Goal: Task Accomplishment & Management: Complete application form

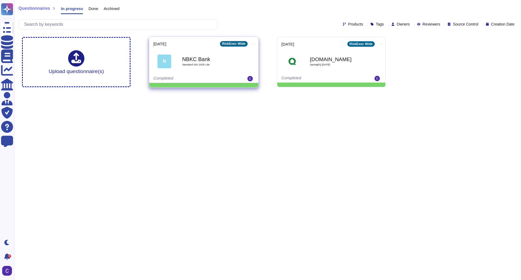
click at [216, 56] on b "NBKC Bank" at bounding box center [209, 58] width 55 height 5
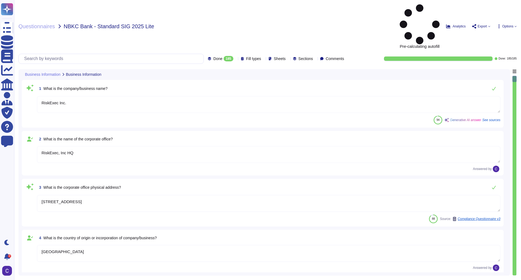
type textarea "RiskExec Inc."
type textarea "RiskExec, Inc HQ"
type textarea "[STREET_ADDRESS]"
type textarea "[GEOGRAPHIC_DATA]"
type textarea "Active/Active sites: [GEOGRAPHIC_DATA] 2 (EUS2) region at [STREET_ADDRESS][PERS…"
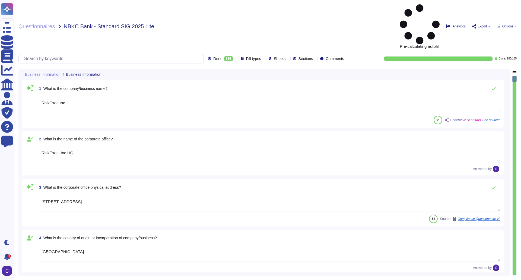
type textarea "Private"
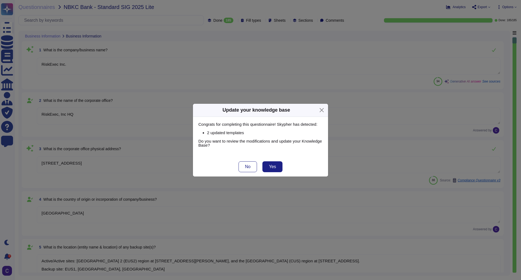
click at [321, 105] on div "Update your knowledge base" at bounding box center [260, 110] width 135 height 13
click at [321, 108] on button "Close" at bounding box center [321, 110] width 8 height 8
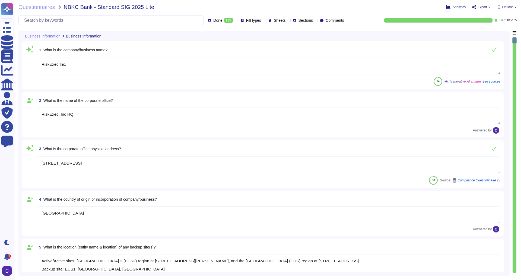
click at [484, 8] on span "Export" at bounding box center [482, 6] width 9 height 3
click at [492, 33] on p "Download" at bounding box center [501, 40] width 19 height 15
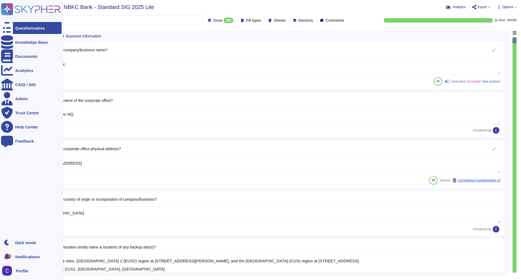
click at [23, 28] on div "Questionnaires" at bounding box center [30, 28] width 30 height 4
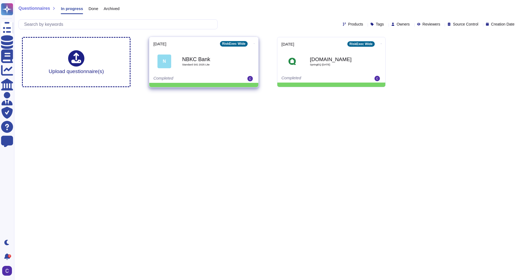
click at [254, 43] on icon at bounding box center [254, 43] width 1 height 1
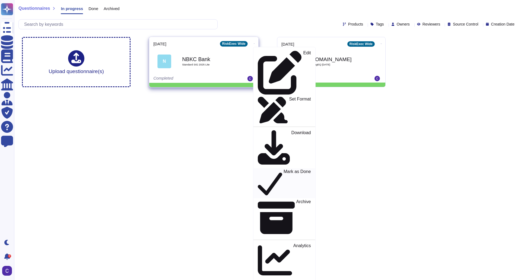
click at [284, 169] on p "Mark as Done" at bounding box center [297, 183] width 27 height 28
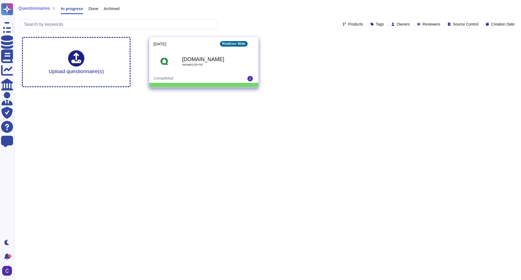
click at [254, 43] on icon at bounding box center [254, 43] width 1 height 1
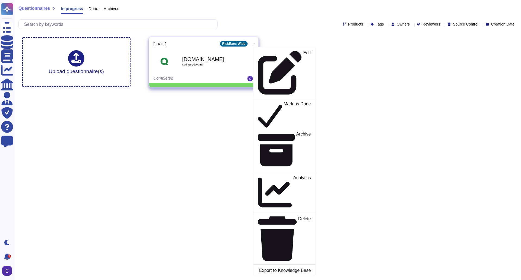
click at [212, 62] on b "[DOMAIN_NAME]" at bounding box center [209, 58] width 55 height 5
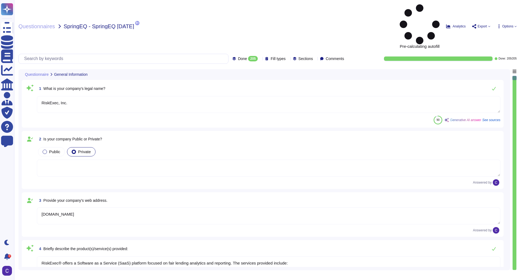
type textarea "RiskExec, Inc."
type textarea "[DOMAIN_NAME]"
type textarea "RiskExec® offers a Software as a Service (SaaS) platform focused on fair lendin…"
type textarea "Our SLA is contractually agreed upon."
